Goal: Transaction & Acquisition: Obtain resource

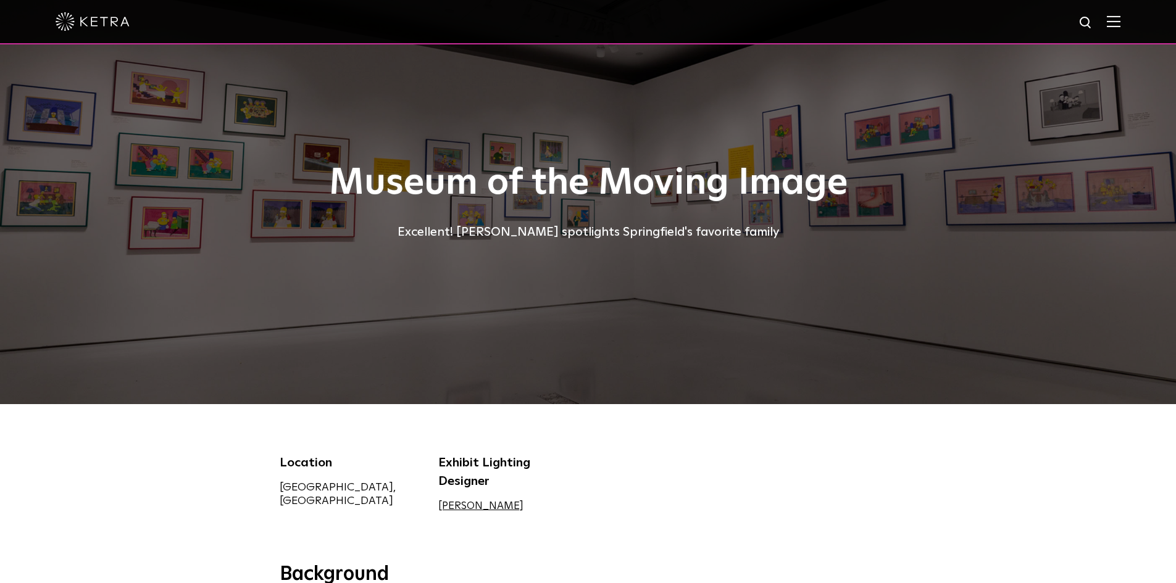
click at [618, 223] on div "Excellent! Ketra spotlights Springfield's favorite family" at bounding box center [588, 232] width 617 height 20
click at [1130, 23] on div at bounding box center [588, 22] width 1176 height 44
click at [1120, 16] on img at bounding box center [1114, 21] width 14 height 12
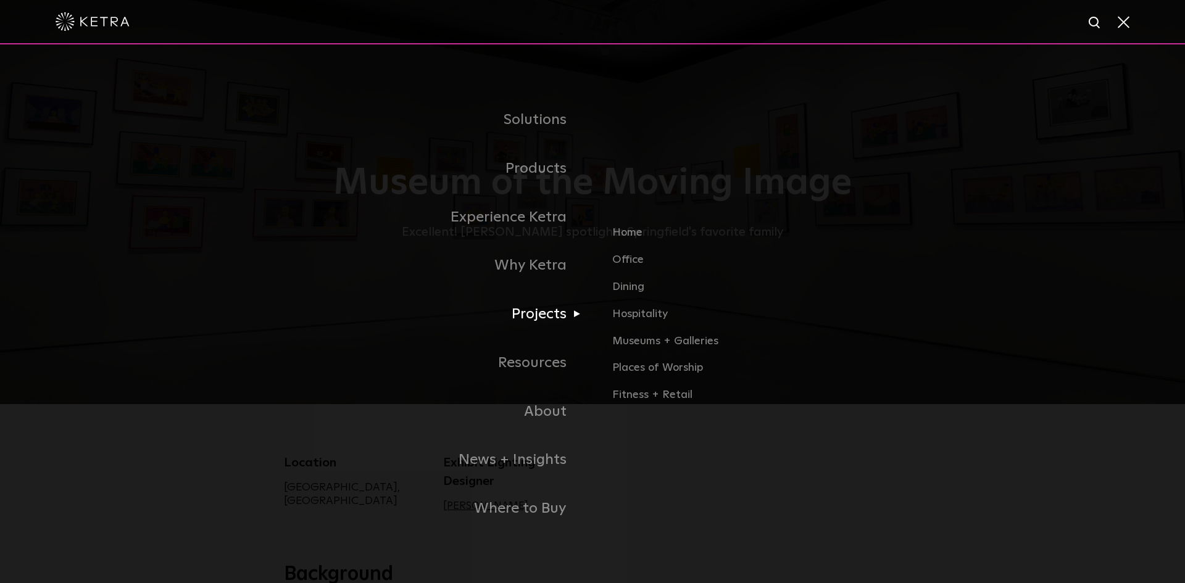
click at [539, 317] on link "Projects" at bounding box center [438, 314] width 309 height 49
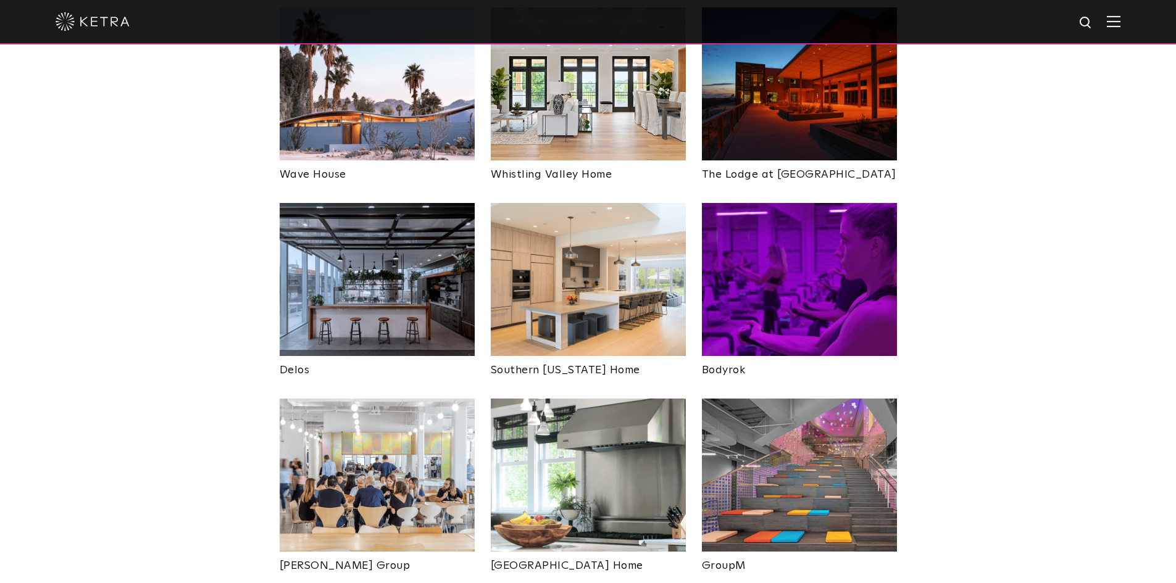
scroll to position [1790, 0]
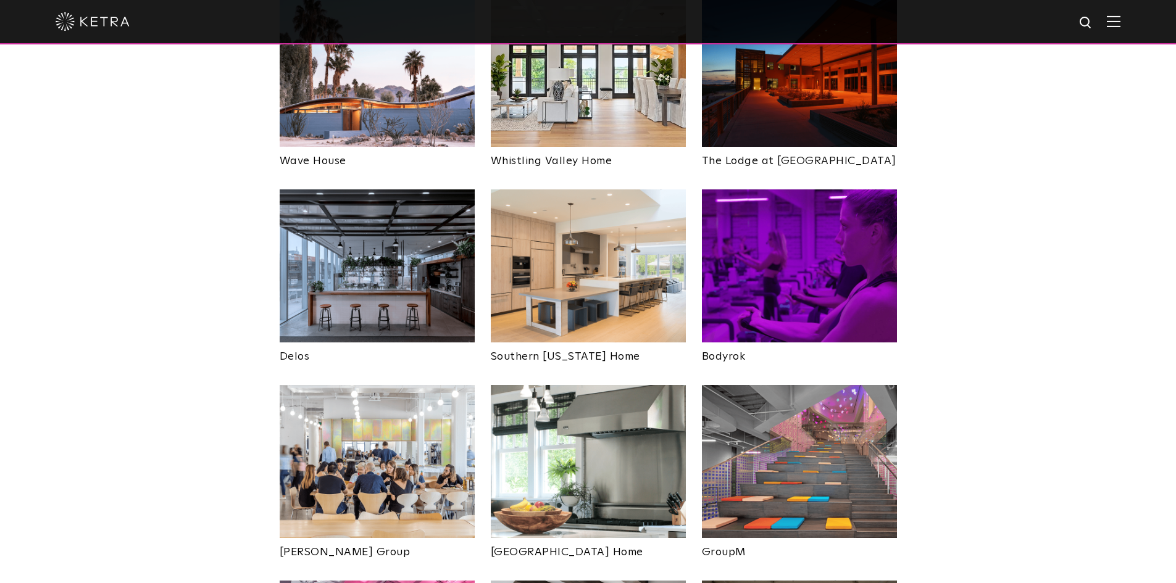
click at [634, 202] on img at bounding box center [588, 265] width 195 height 153
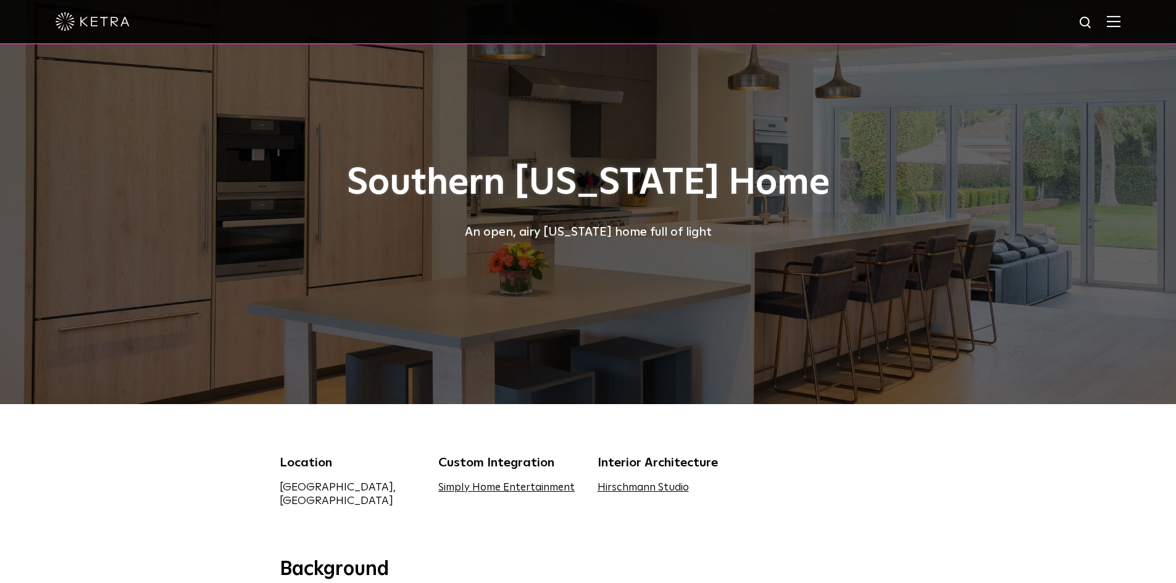
click at [674, 239] on div "An open, airy [US_STATE] home full of light" at bounding box center [588, 232] width 617 height 20
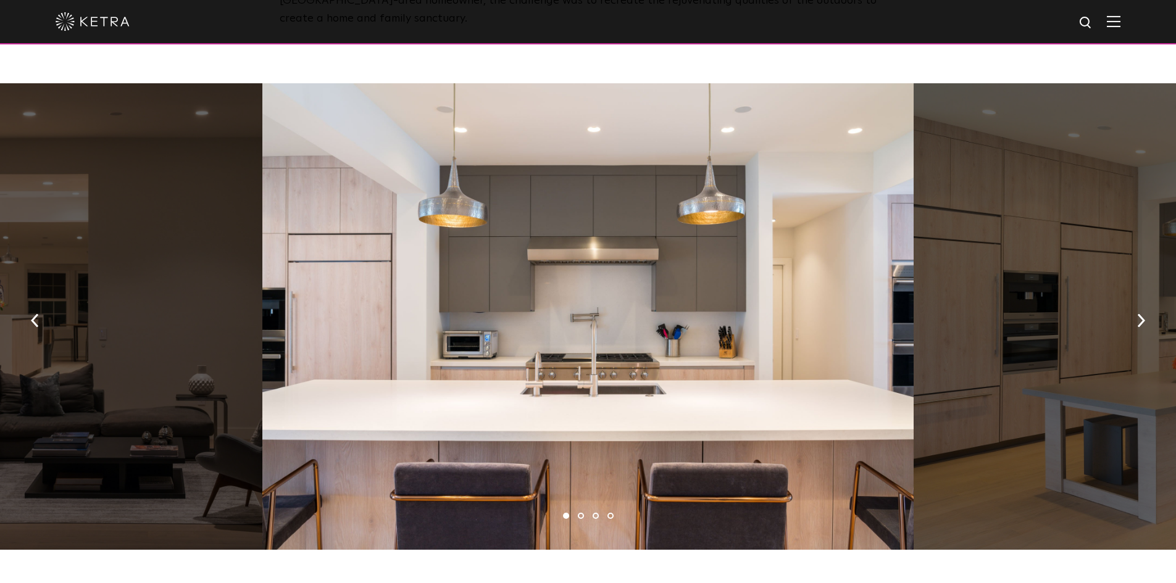
scroll to position [617, 0]
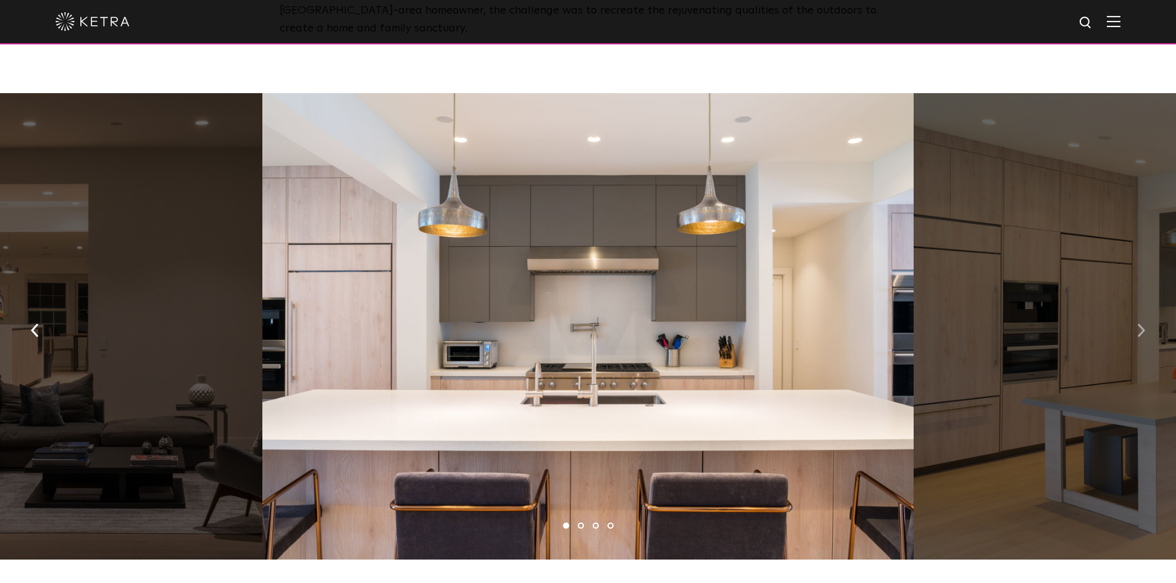
click at [1136, 325] on button "button" at bounding box center [1141, 329] width 27 height 43
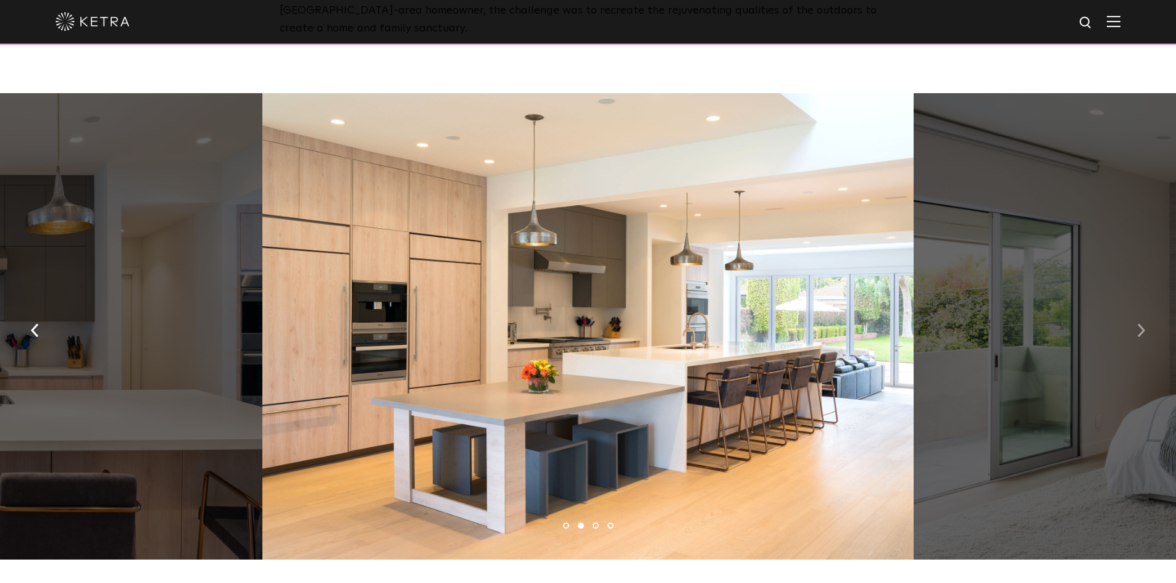
click at [1133, 325] on button "button" at bounding box center [1141, 329] width 27 height 43
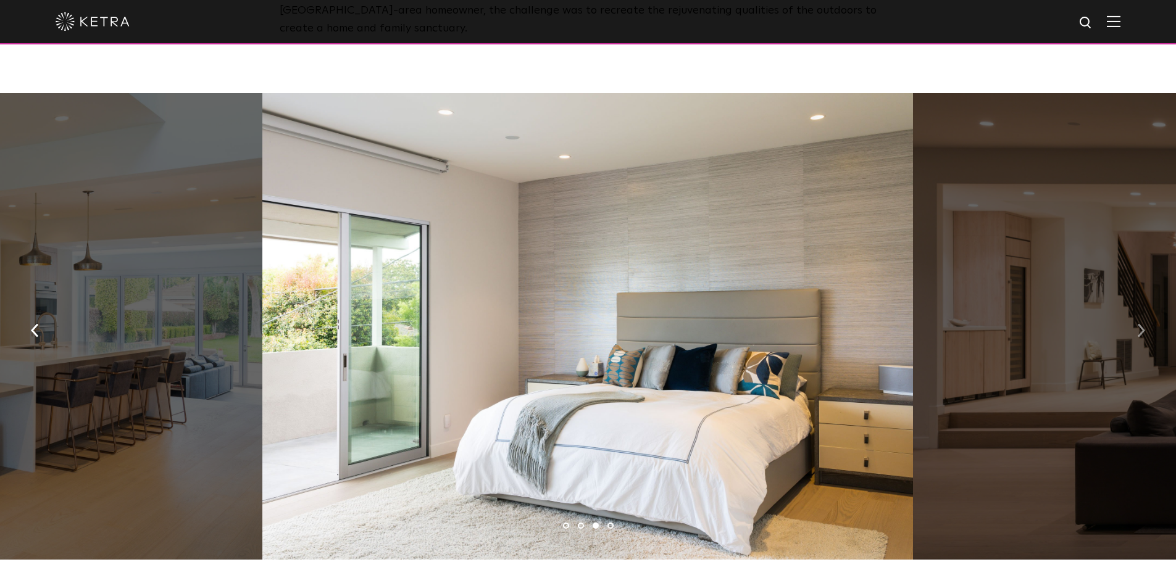
click at [1137, 323] on img "button" at bounding box center [1141, 330] width 8 height 14
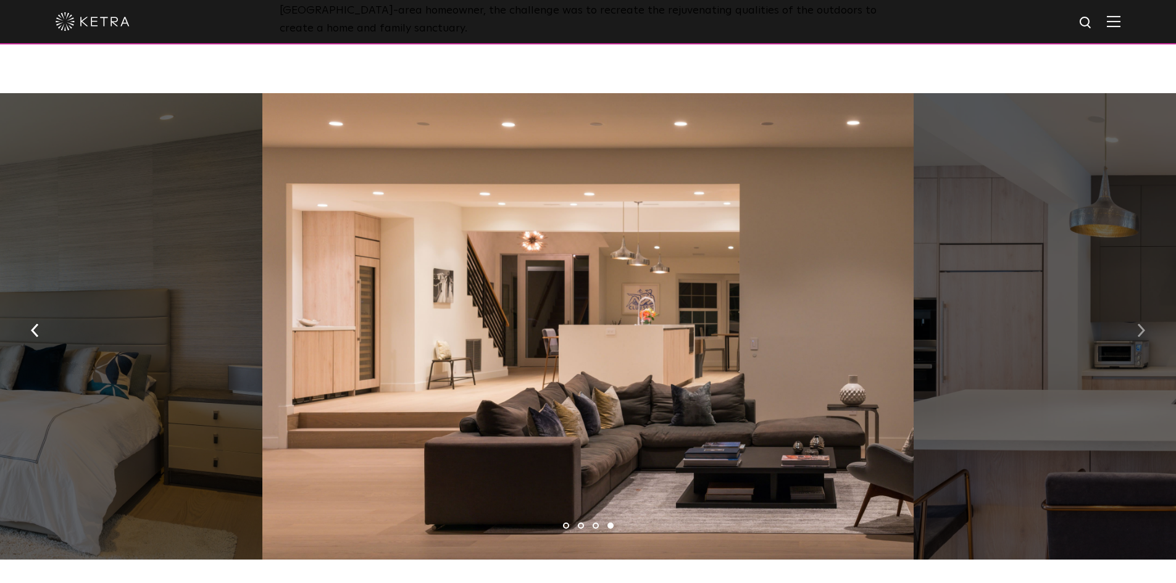
click at [1129, 321] on button "button" at bounding box center [1141, 329] width 27 height 43
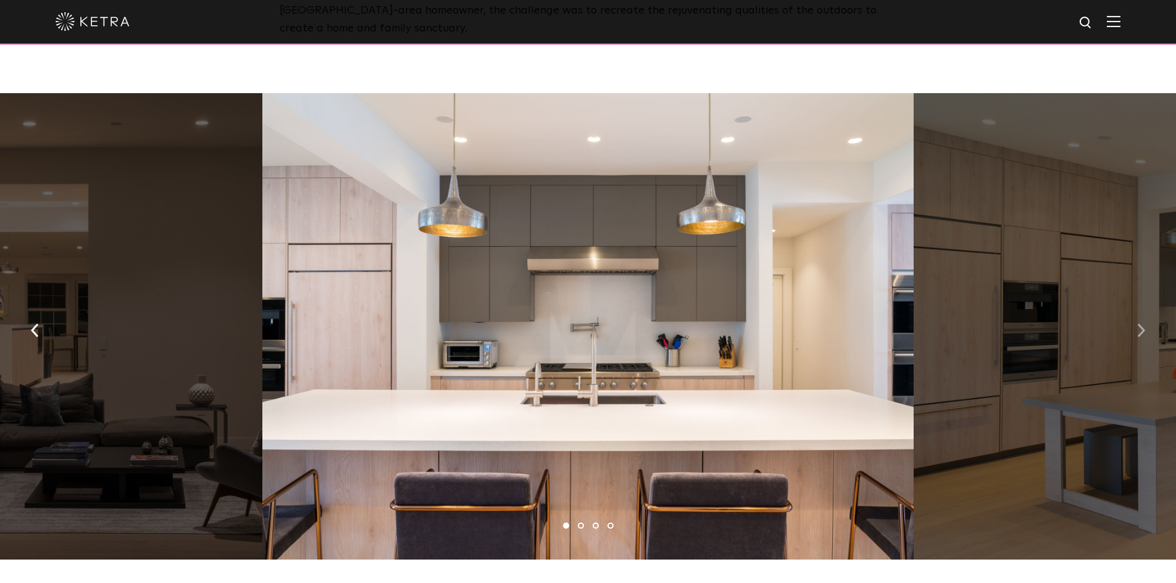
click at [1128, 322] on button "button" at bounding box center [1141, 329] width 27 height 43
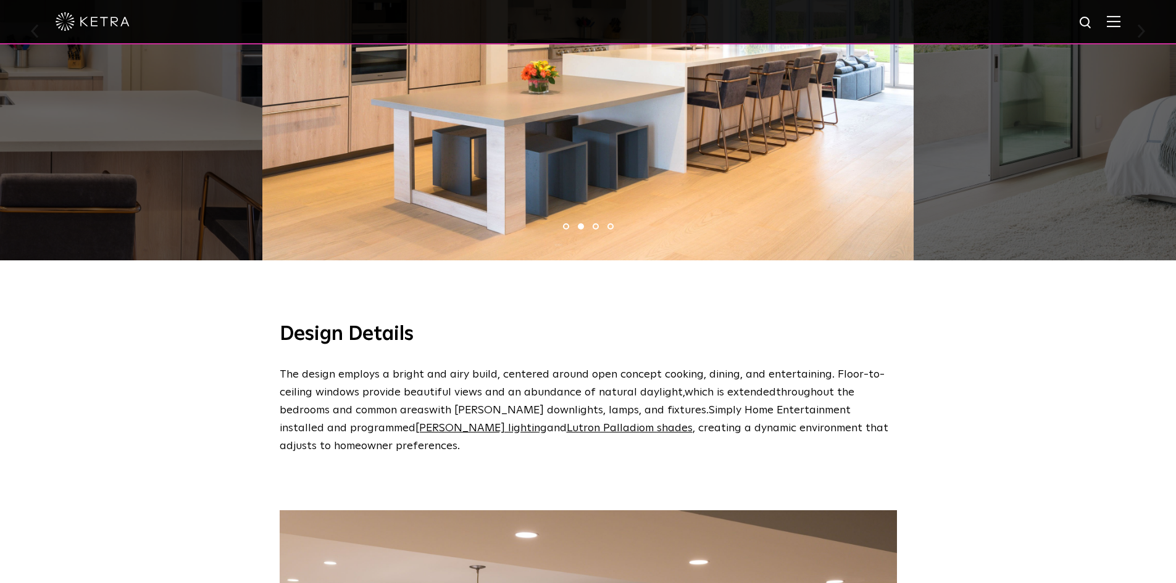
scroll to position [926, 0]
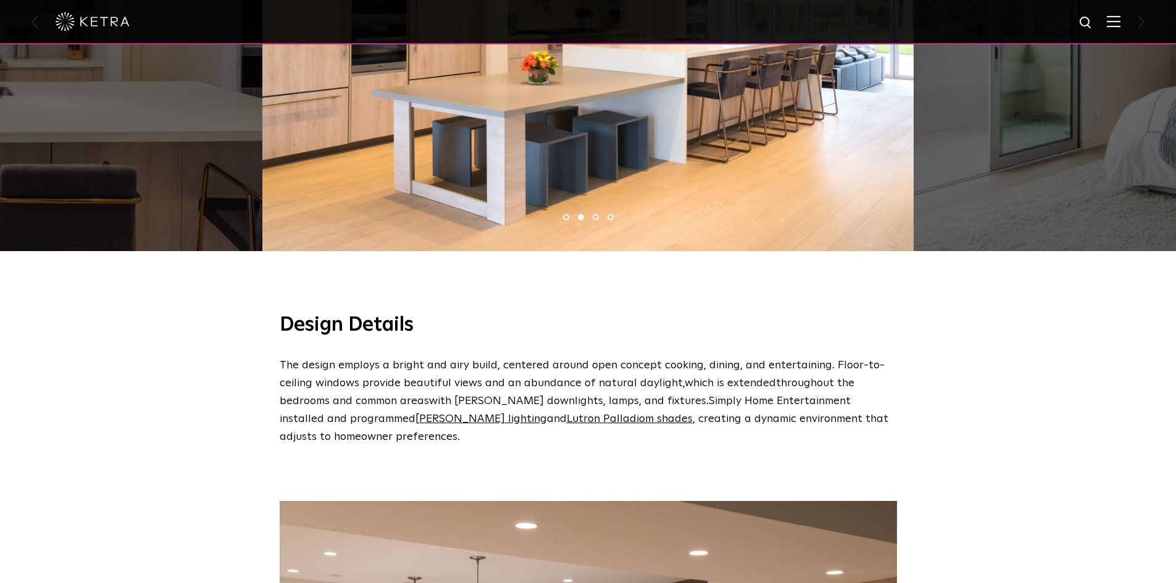
click at [1120, 23] on img at bounding box center [1114, 21] width 14 height 12
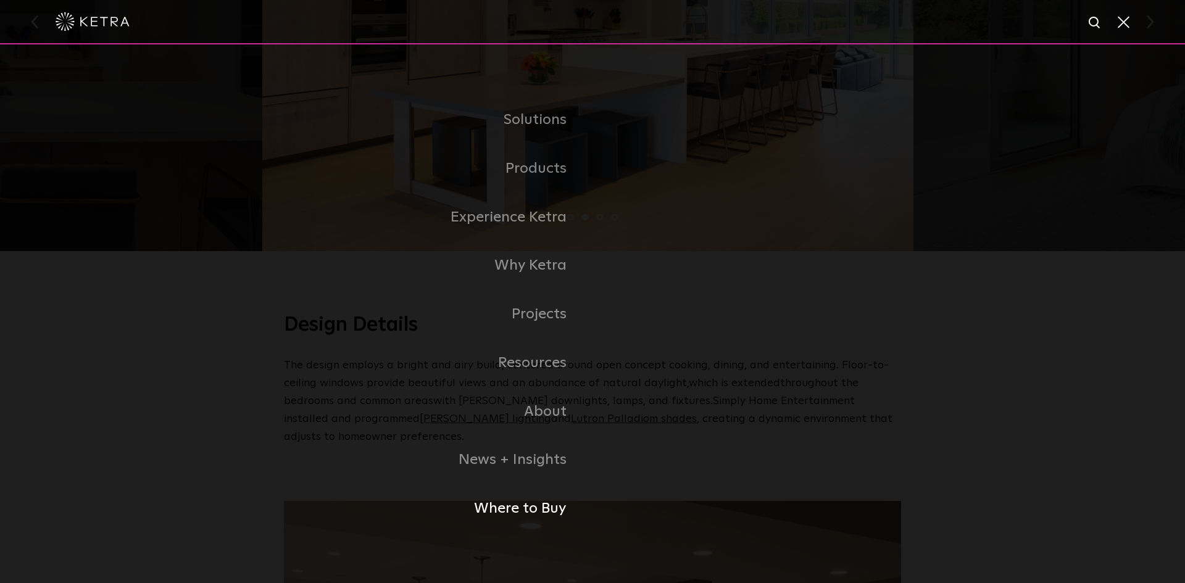
click at [536, 512] on link "Where to Buy" at bounding box center [438, 508] width 309 height 49
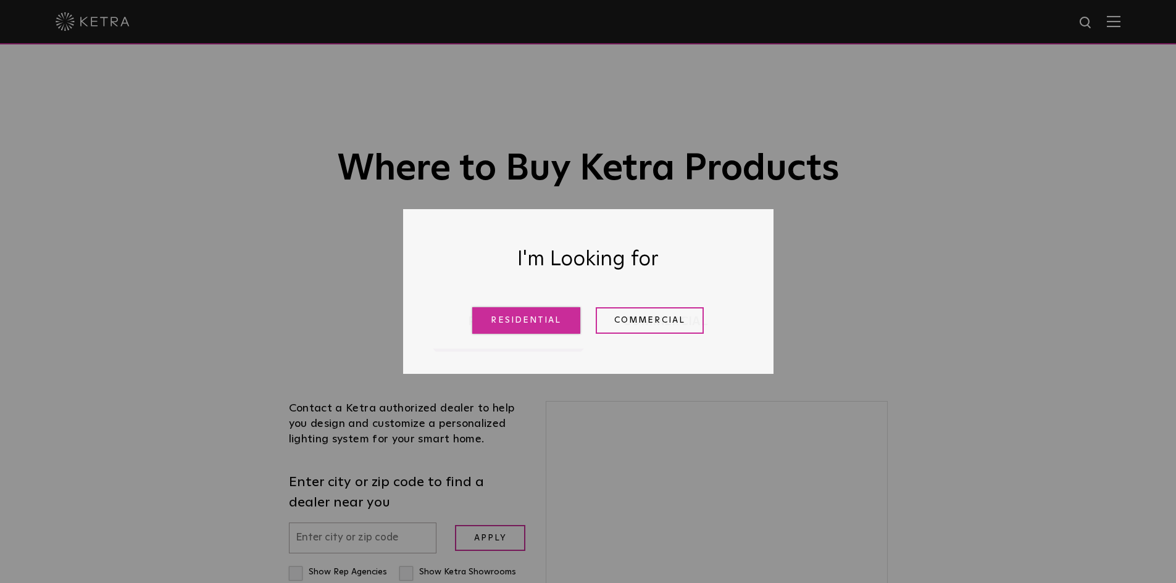
click at [515, 317] on link "Residential" at bounding box center [526, 320] width 108 height 27
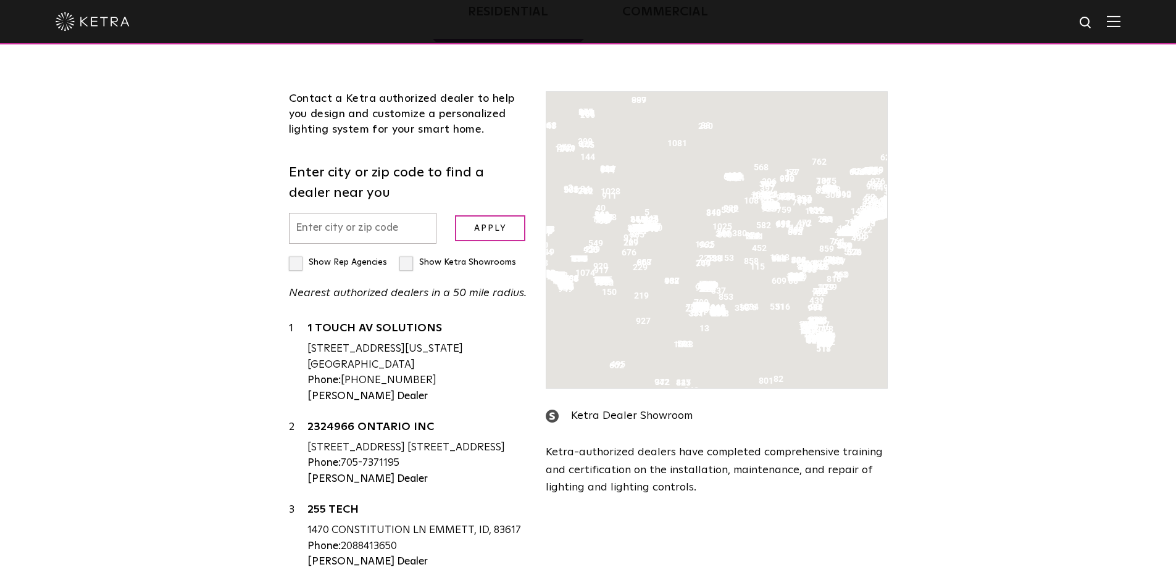
scroll to position [315, 0]
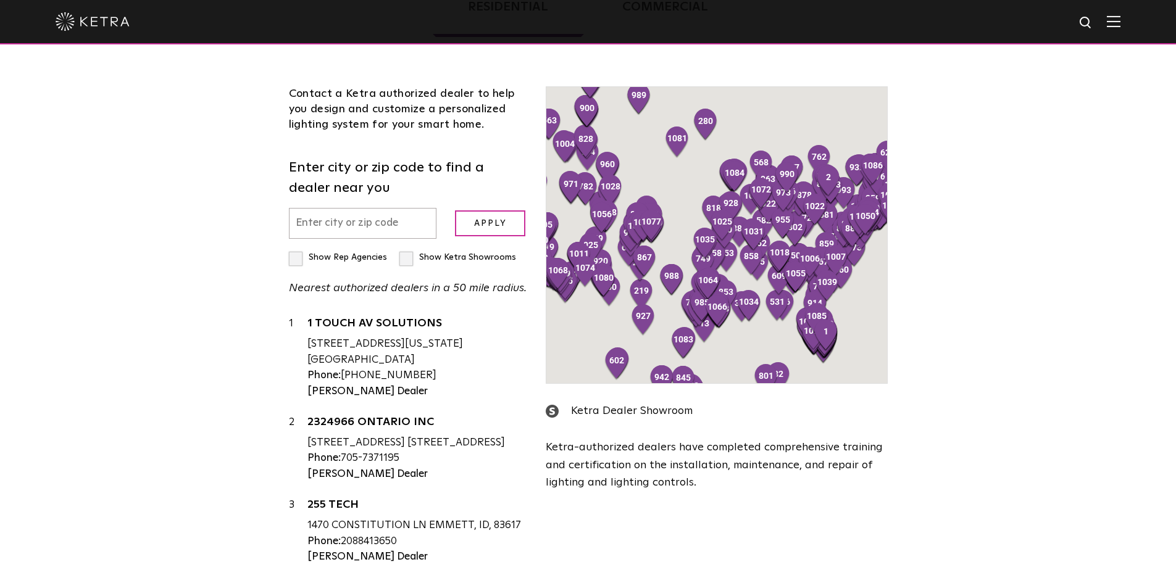
click at [390, 225] on input "text" at bounding box center [363, 223] width 148 height 31
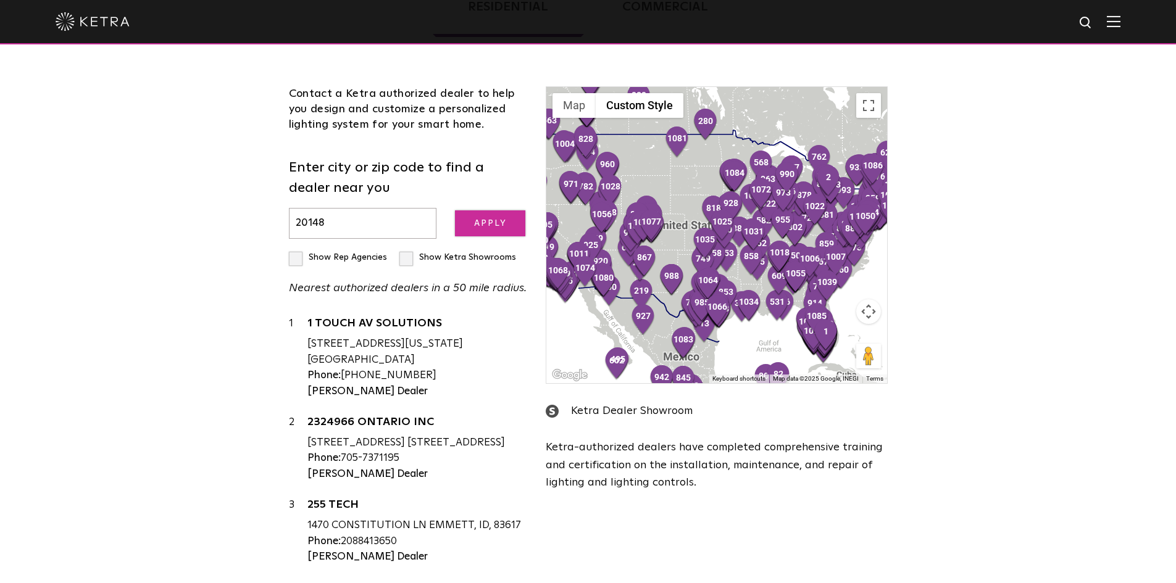
type input "20148"
click at [492, 229] on input "Apply" at bounding box center [490, 223] width 70 height 27
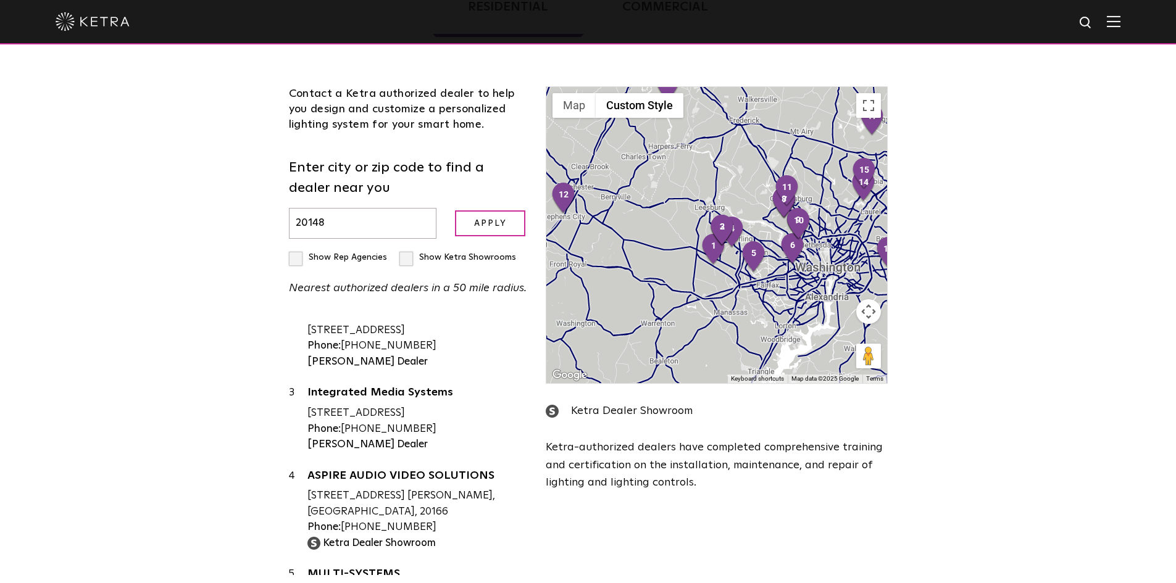
scroll to position [123, 0]
